Goal: Information Seeking & Learning: Learn about a topic

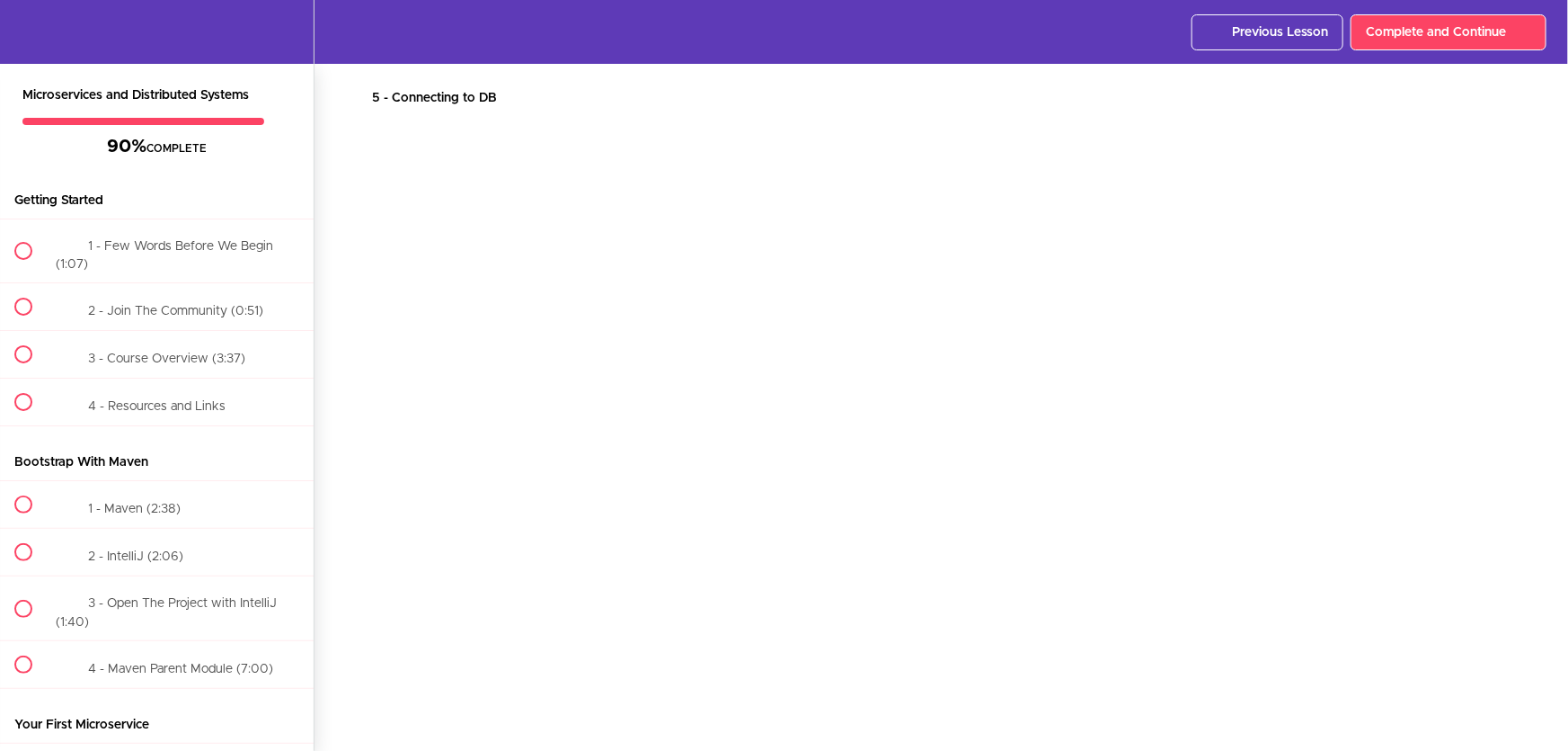
click at [617, 371] on div at bounding box center [941, 468] width 1182 height 666
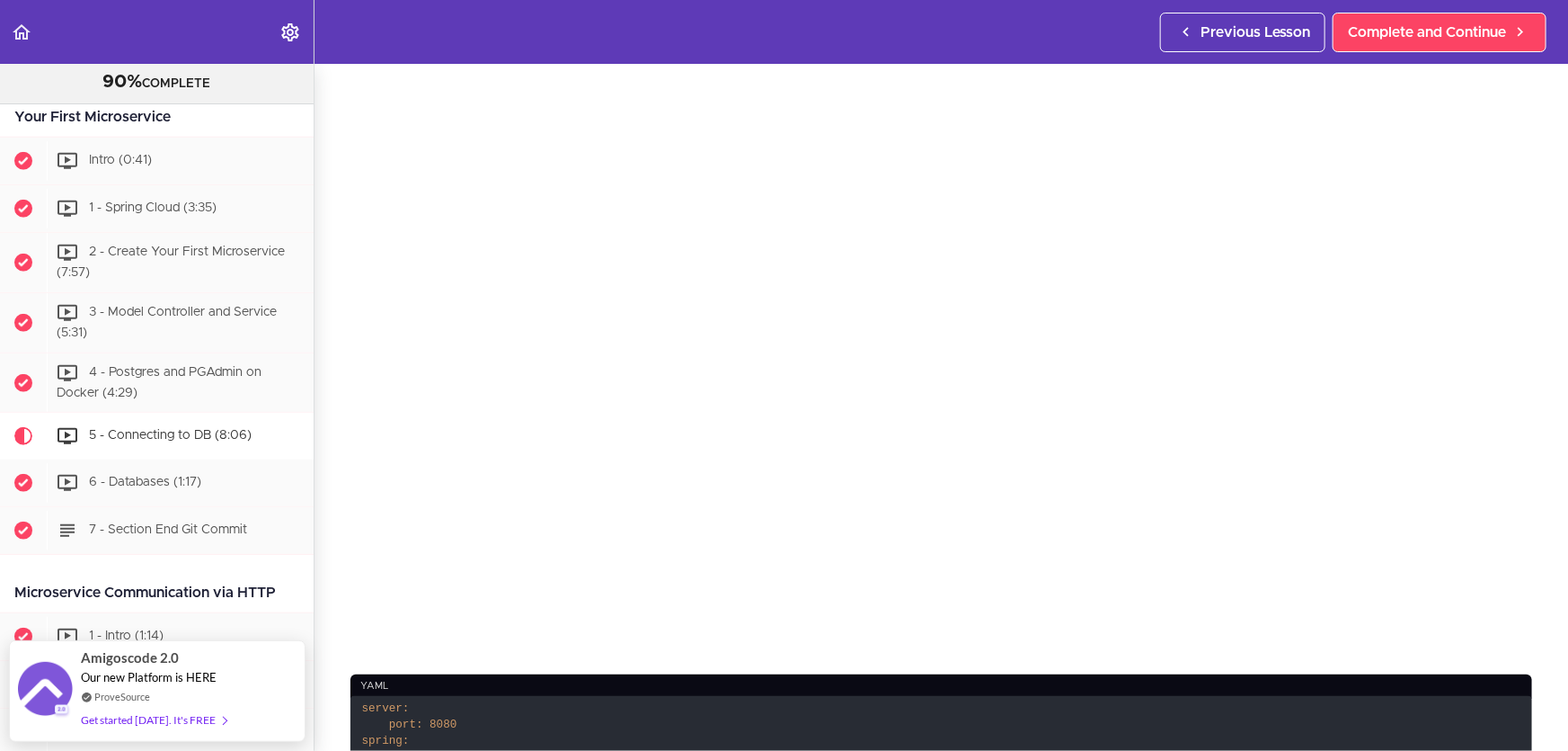
scroll to position [611, 0]
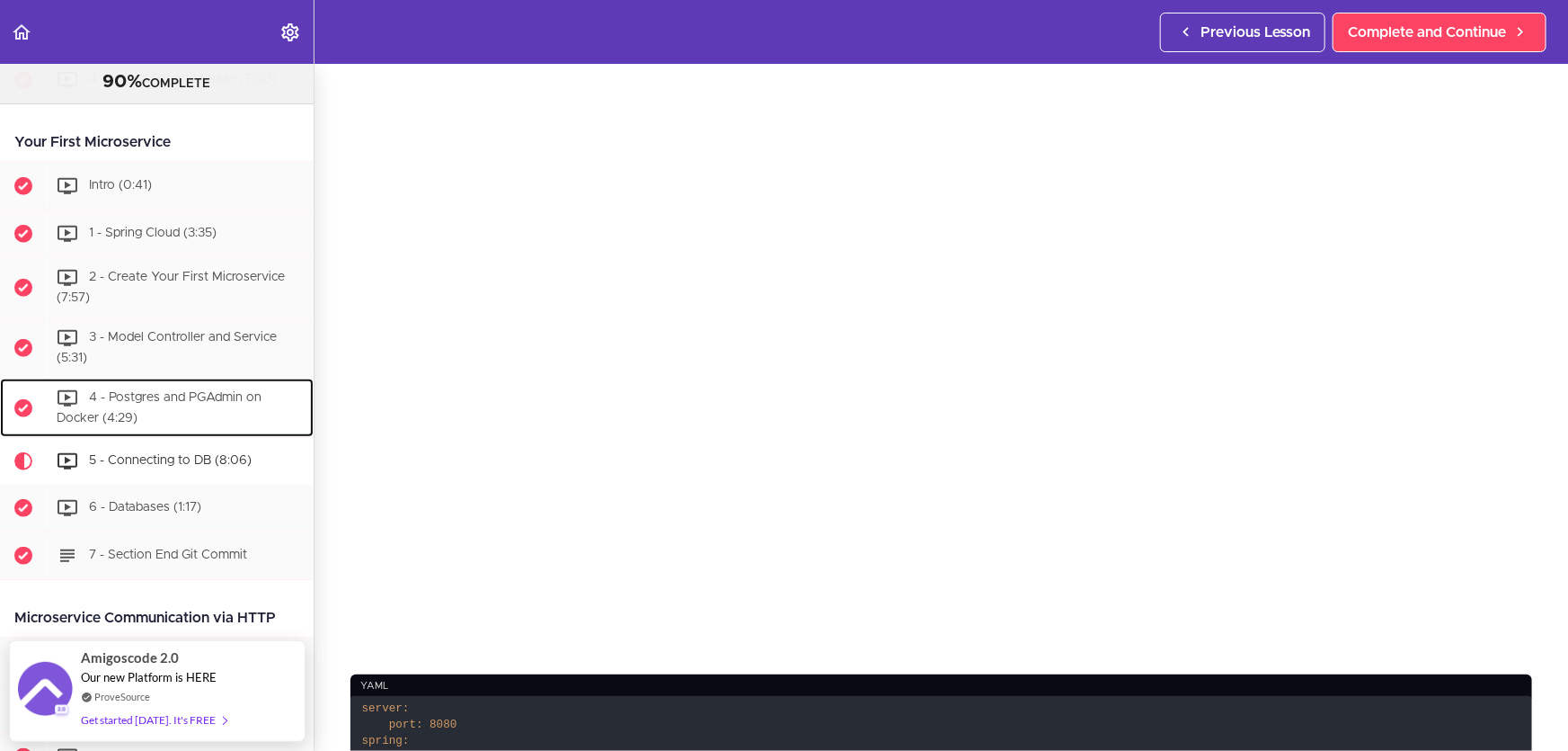
click at [222, 394] on span "4 - Postgres and PGAdmin on Docker (4:29)" at bounding box center [158, 408] width 205 height 33
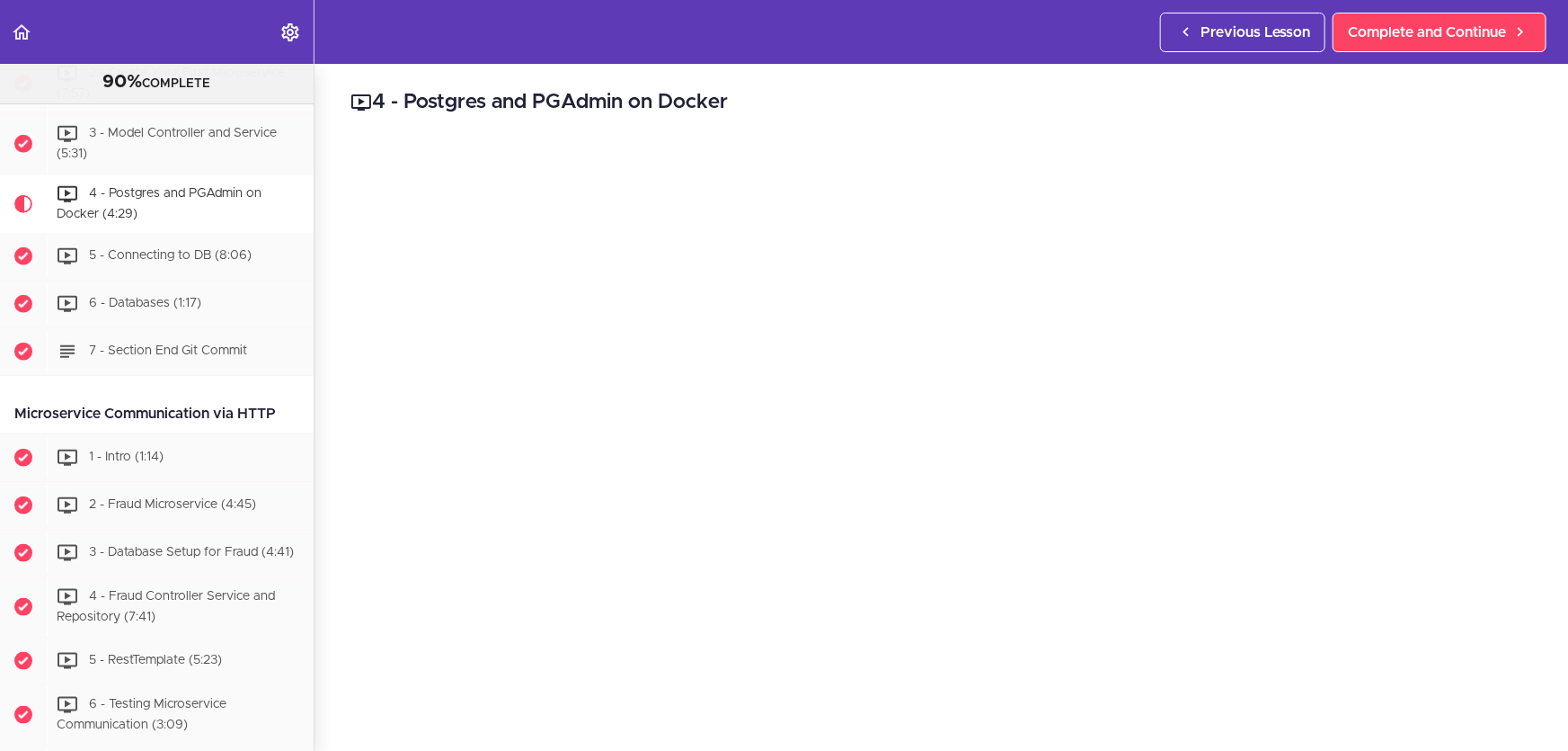
scroll to position [774, 0]
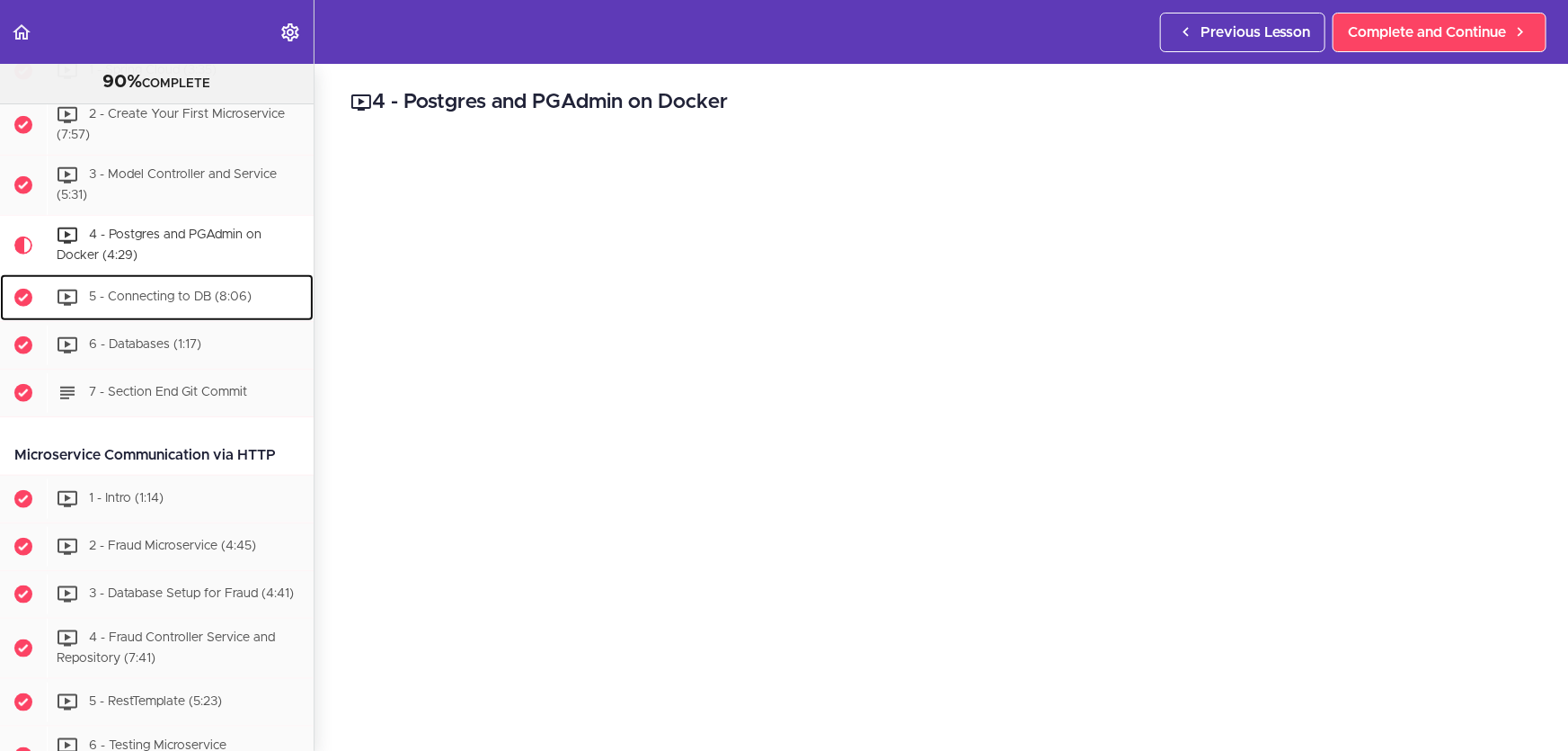
click at [206, 287] on div "5 - Connecting to DB (8:06)" at bounding box center [180, 297] width 267 height 40
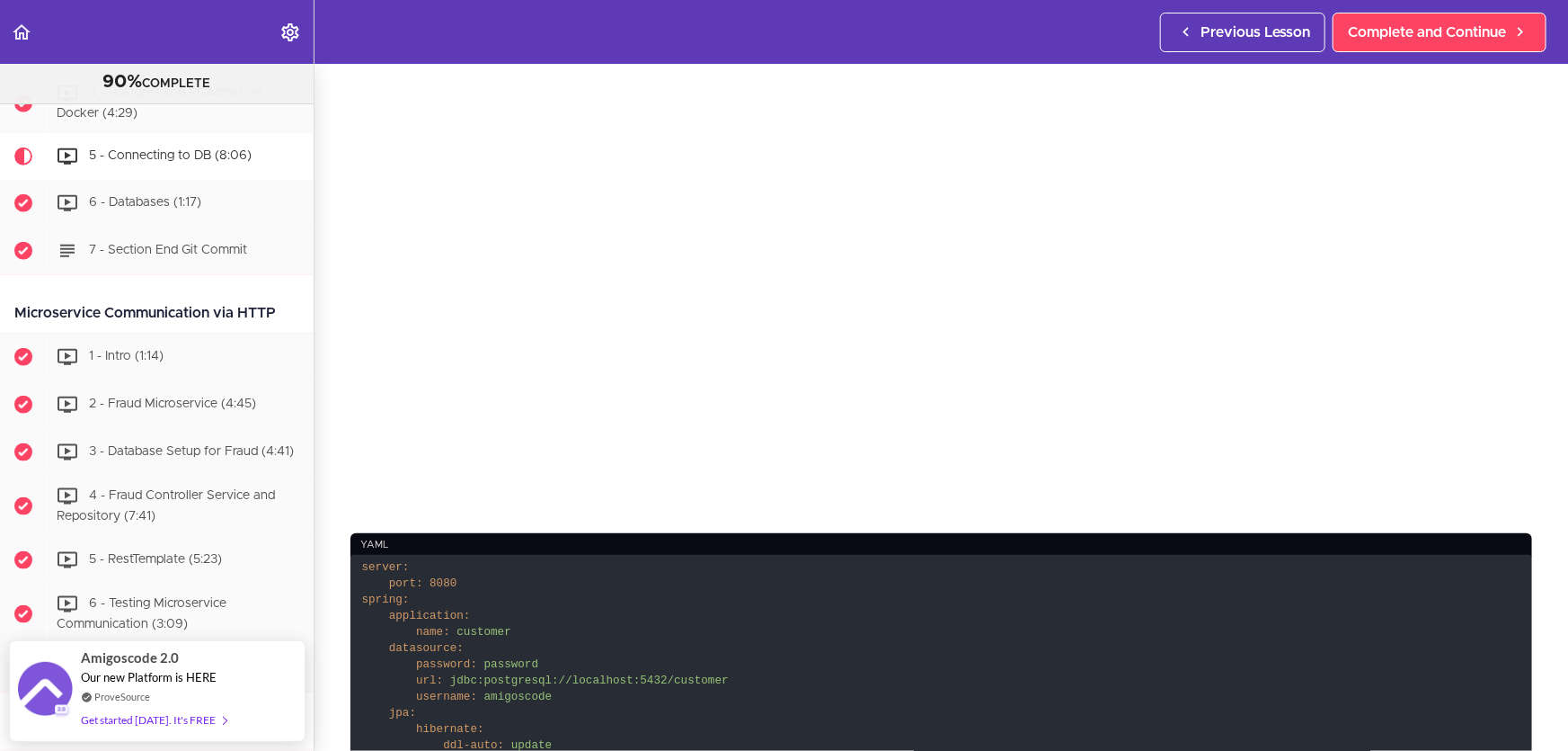
scroll to position [81, 0]
